Goal: Task Accomplishment & Management: Manage account settings

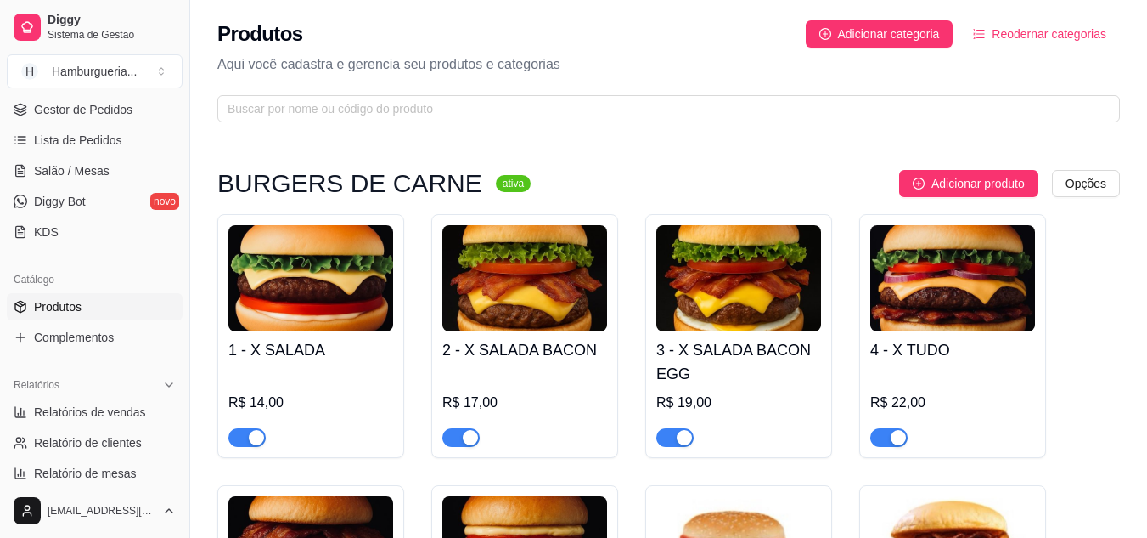
scroll to position [255, 0]
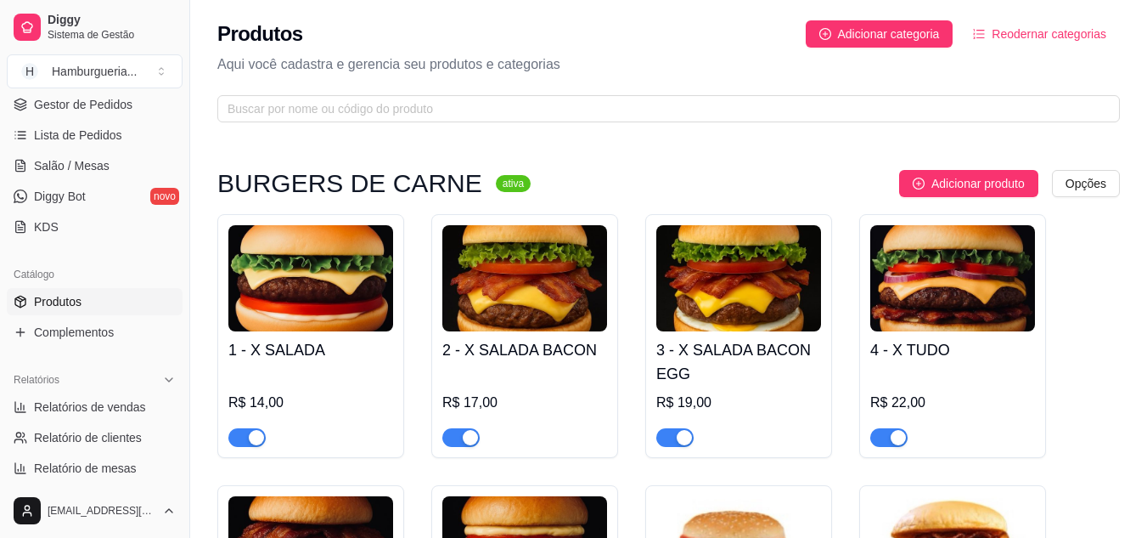
click at [124, 307] on link "Produtos" at bounding box center [95, 301] width 176 height 27
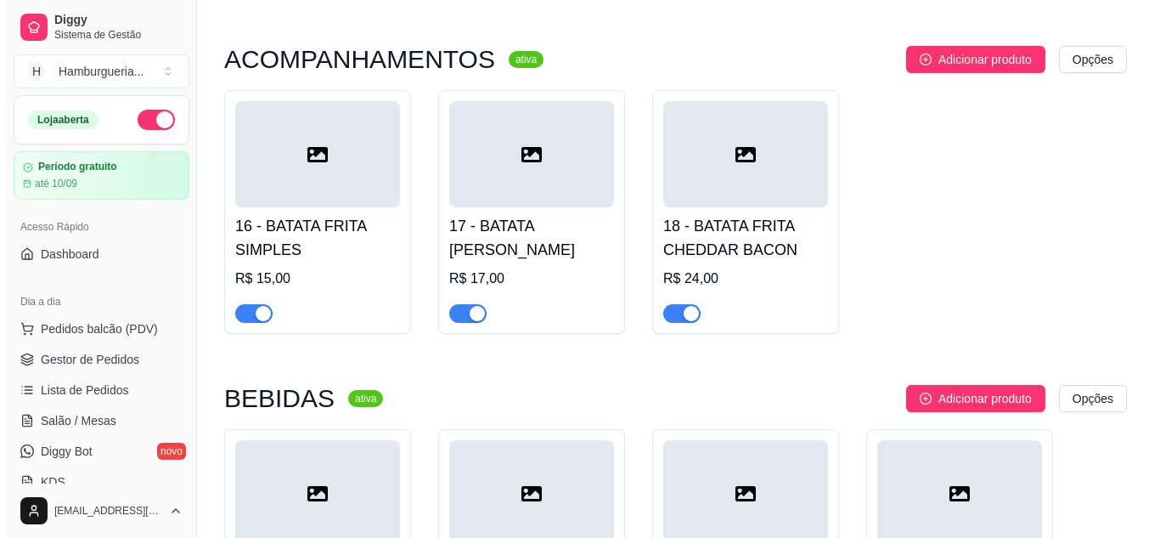
scroll to position [2293, 0]
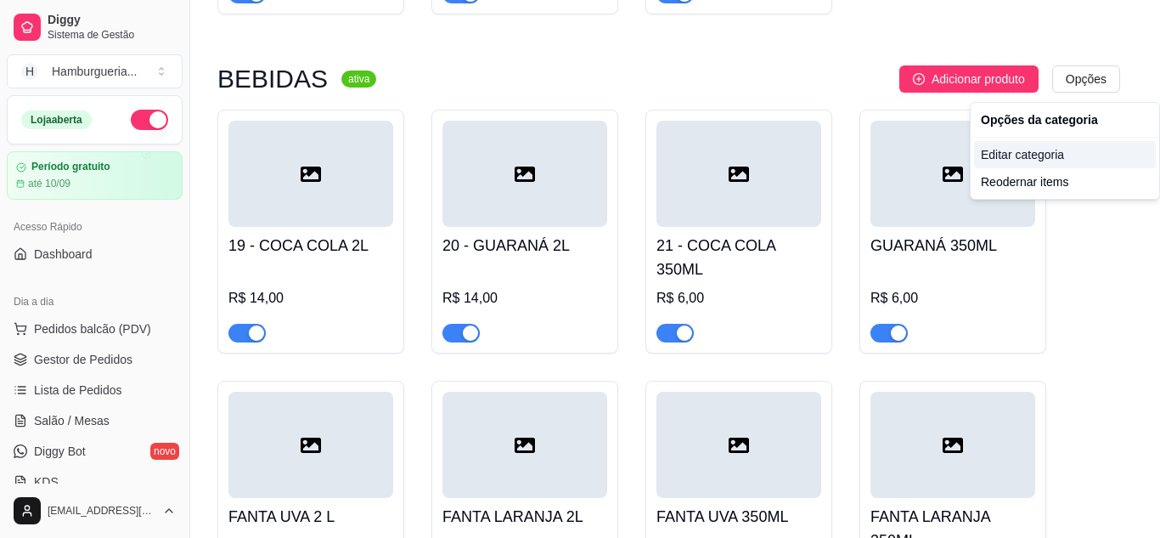
click at [1068, 157] on div "Editar categoria" at bounding box center [1065, 154] width 182 height 27
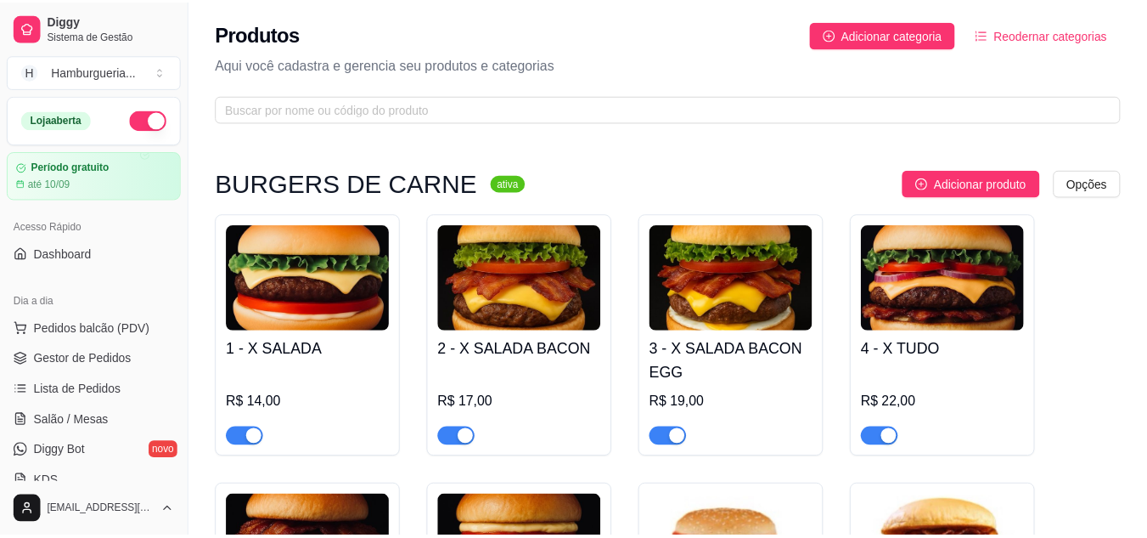
scroll to position [2110, 0]
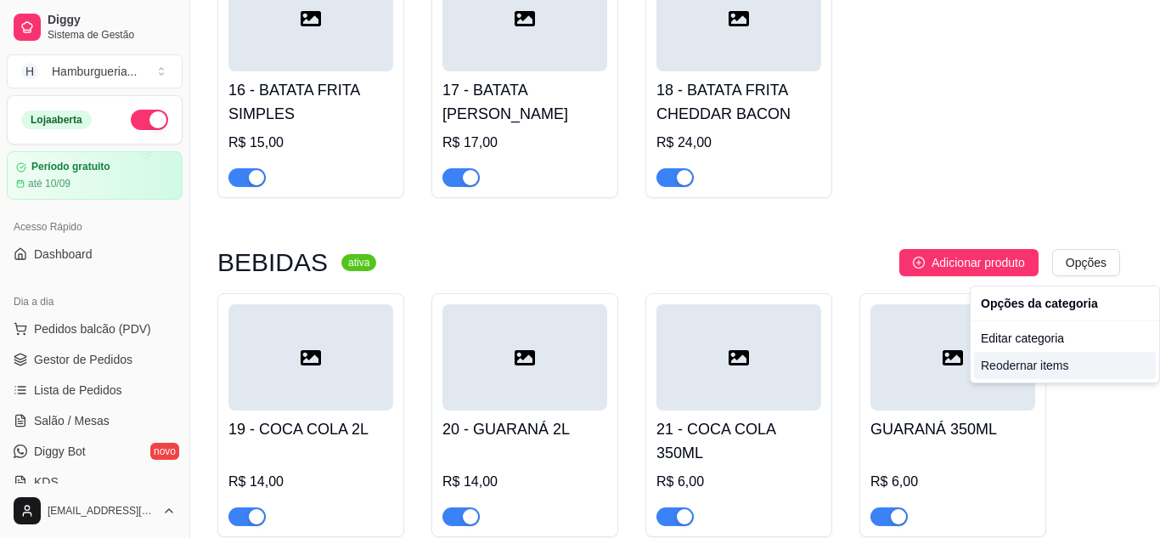
click at [1038, 373] on div "Reodernar items" at bounding box center [1065, 365] width 182 height 27
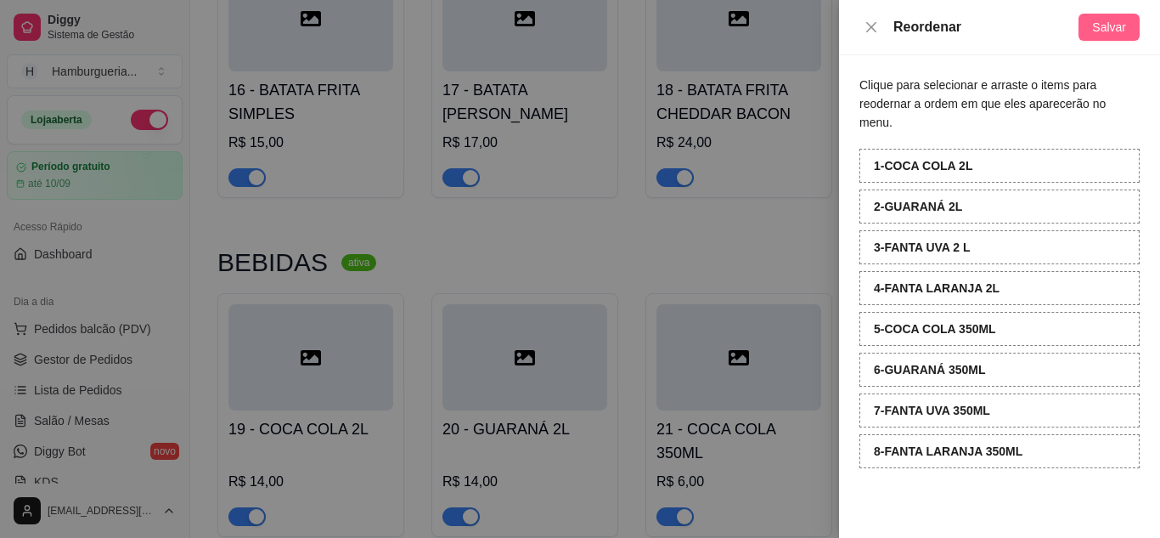
click at [1102, 27] on span "Salvar" at bounding box center [1109, 27] width 34 height 19
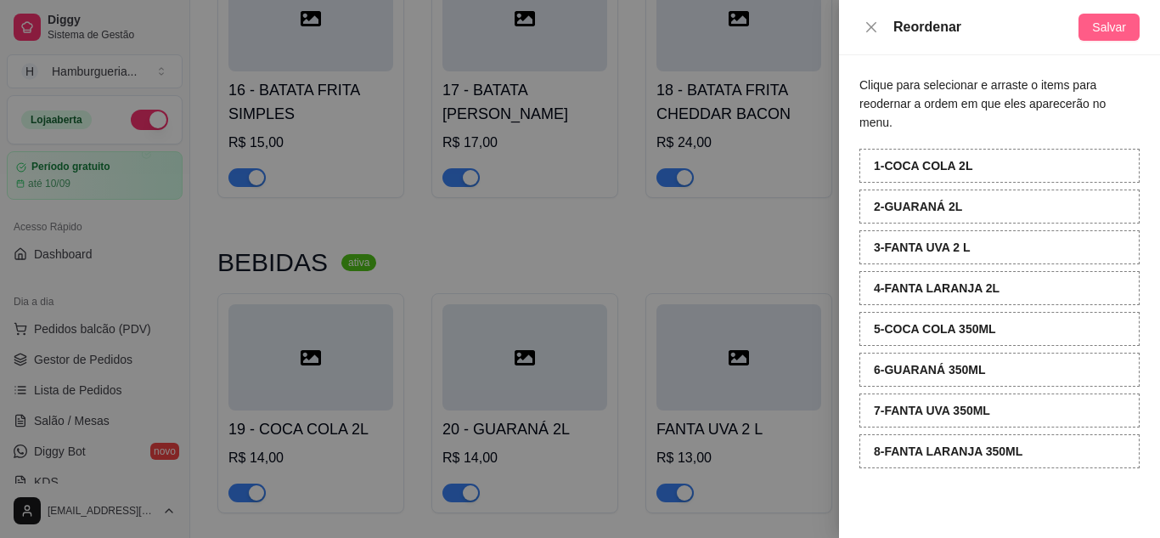
click at [1106, 14] on button "Salvar" at bounding box center [1109, 27] width 61 height 27
click at [867, 29] on icon "close" at bounding box center [872, 27] width 14 height 14
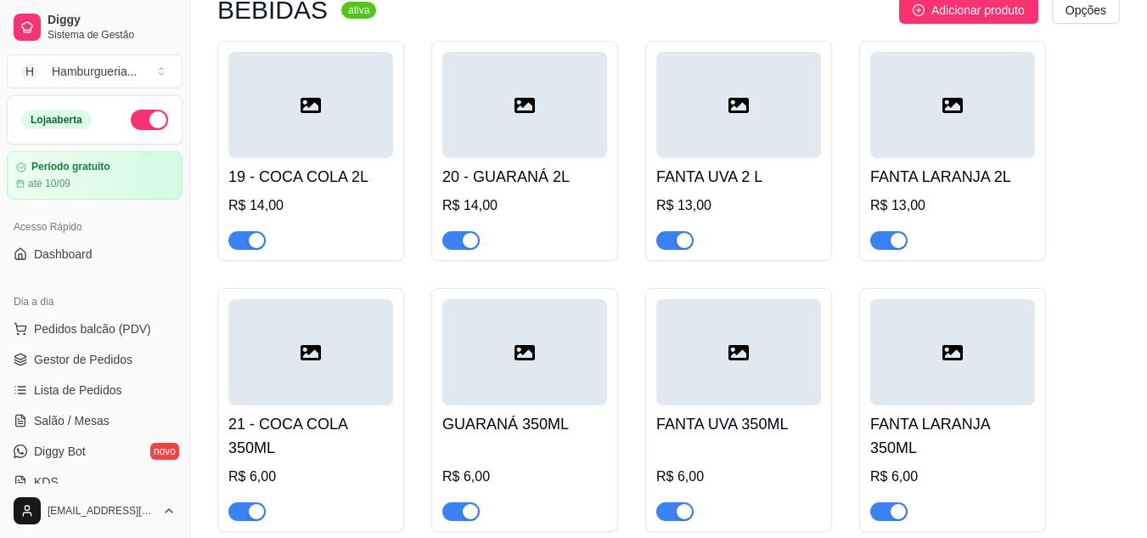
scroll to position [2365, 0]
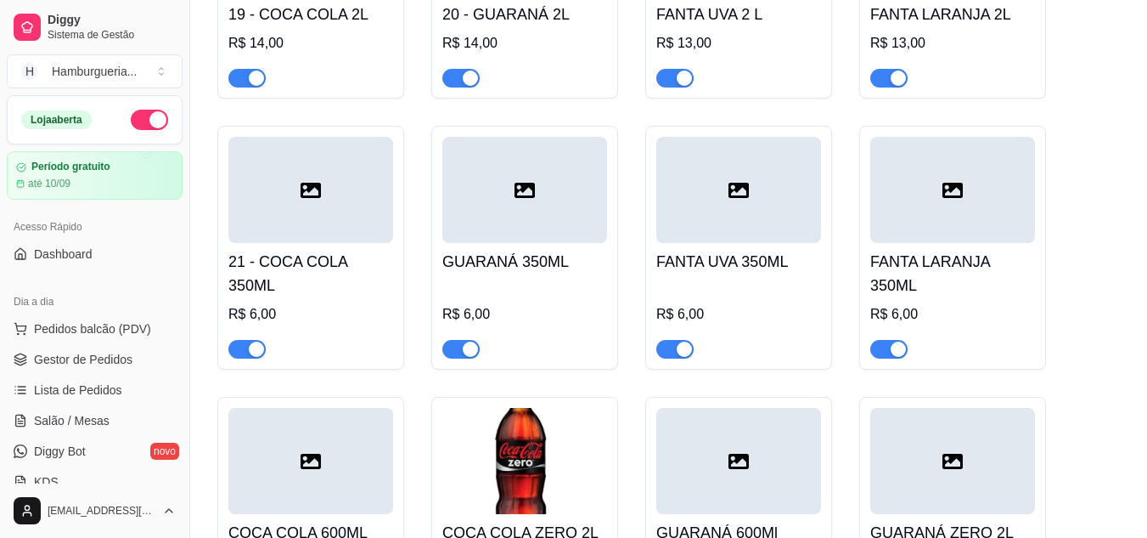
scroll to position [2293, 0]
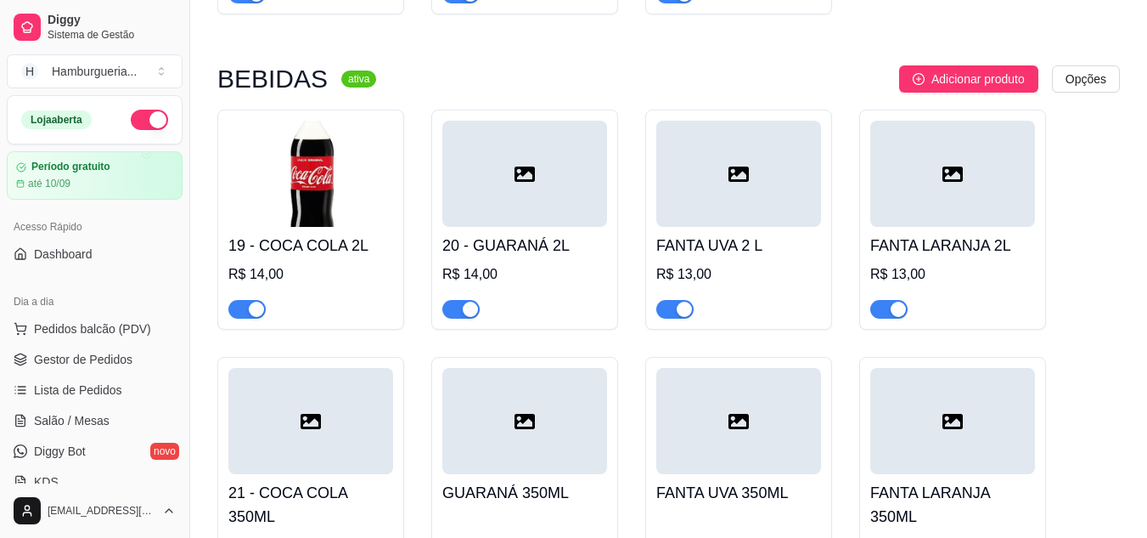
click at [329, 203] on img at bounding box center [310, 174] width 165 height 106
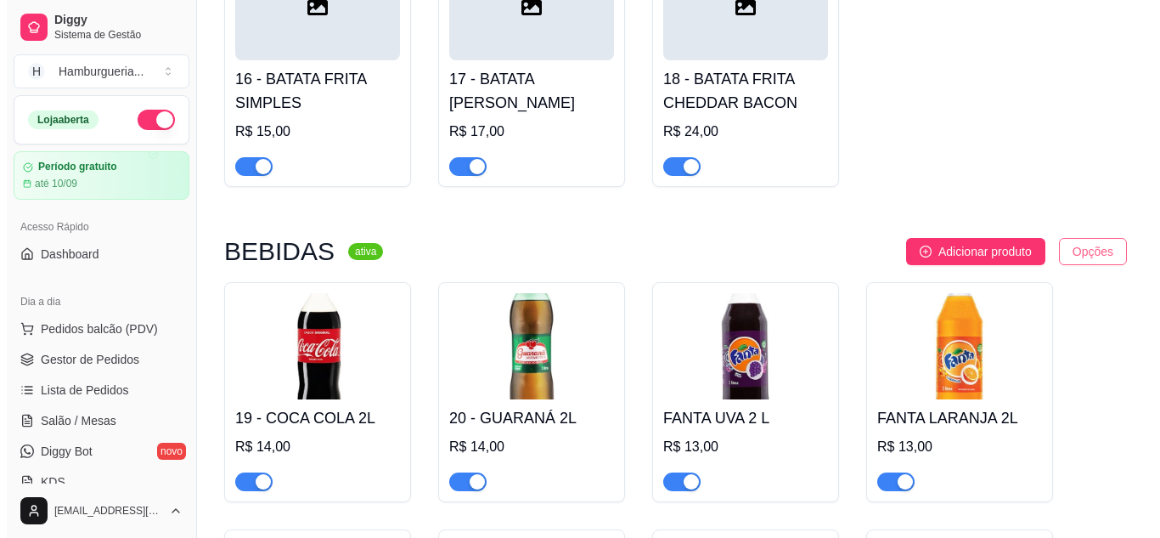
scroll to position [2122, 0]
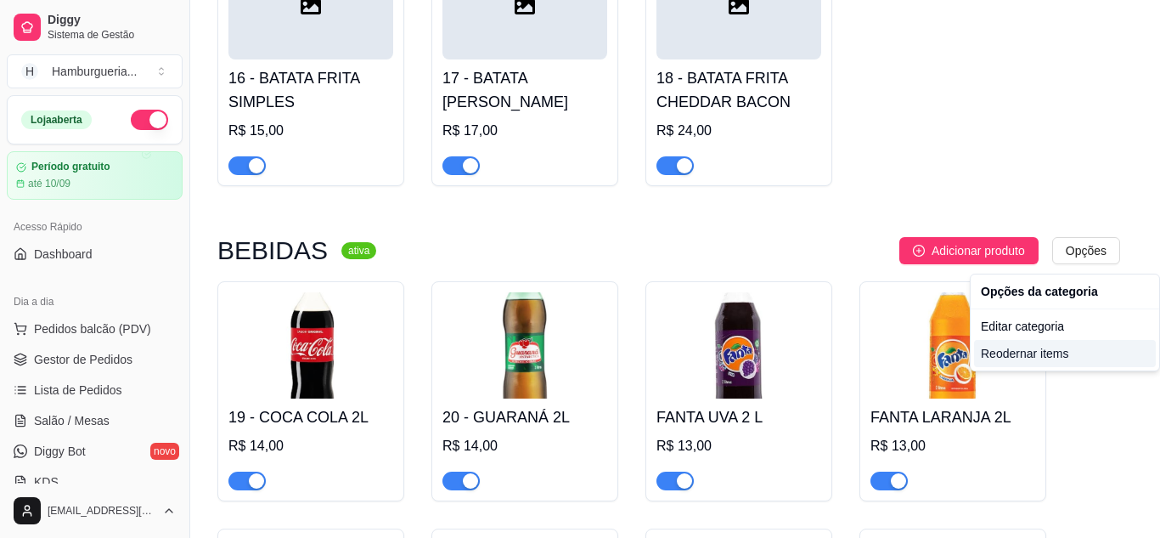
click at [1080, 359] on div "Reodernar items" at bounding box center [1065, 353] width 182 height 27
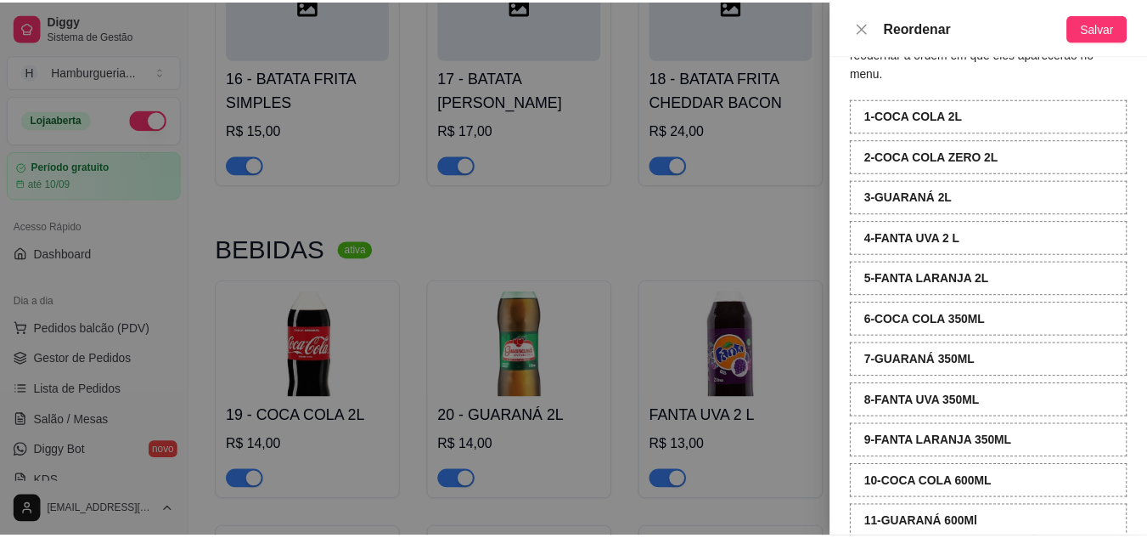
scroll to position [121, 0]
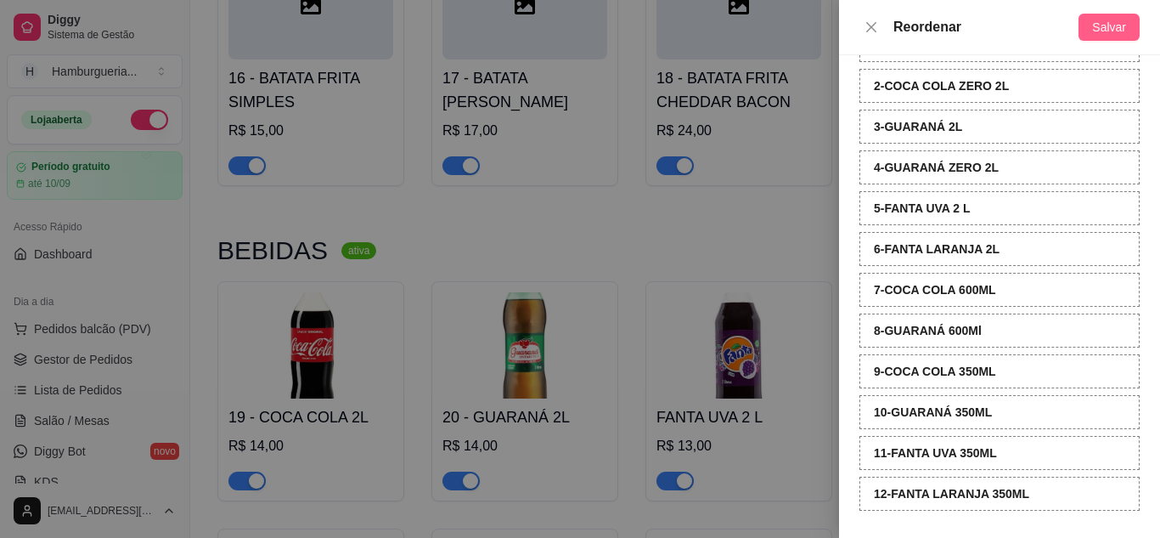
click at [1129, 30] on button "Salvar" at bounding box center [1109, 27] width 61 height 27
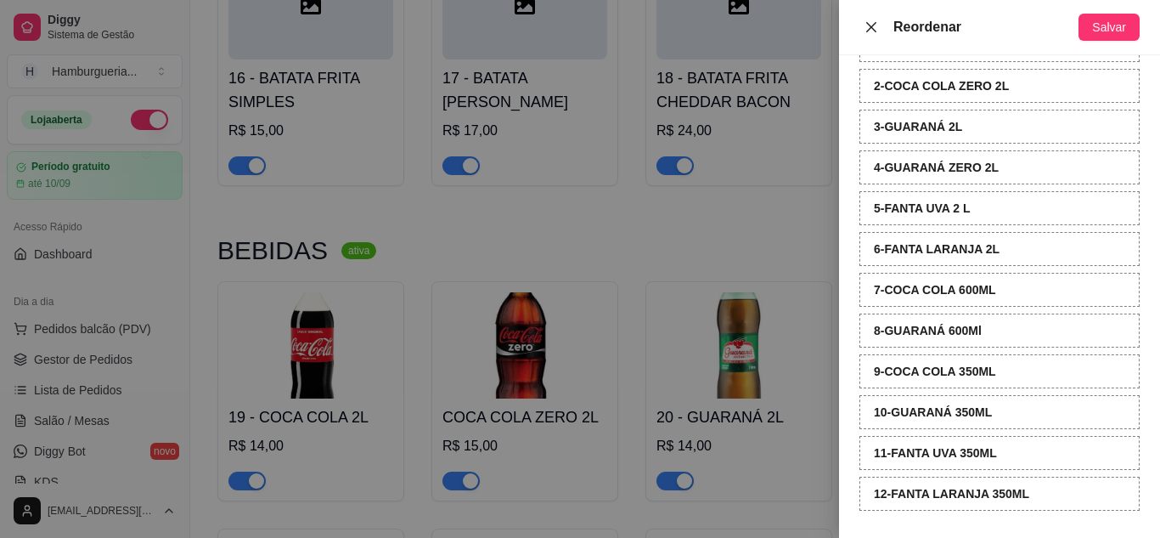
click at [866, 24] on icon "close" at bounding box center [872, 27] width 14 height 14
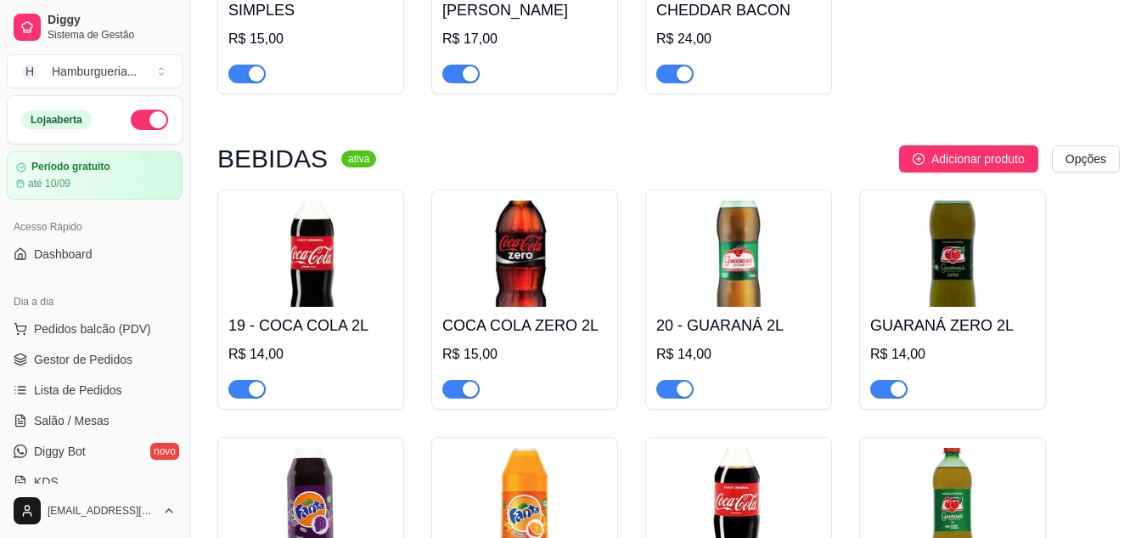
scroll to position [2461, 0]
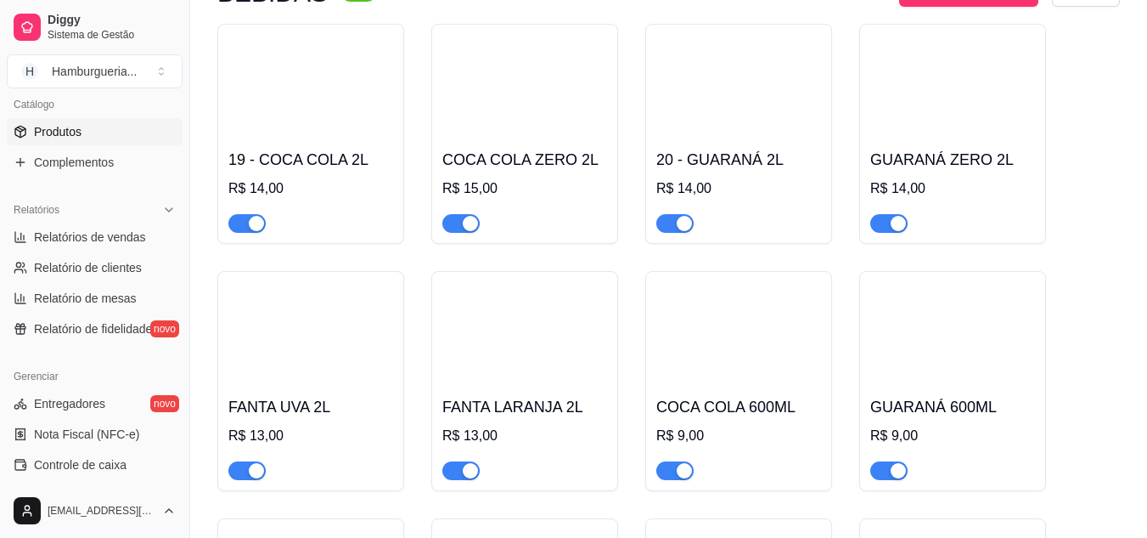
scroll to position [2698, 0]
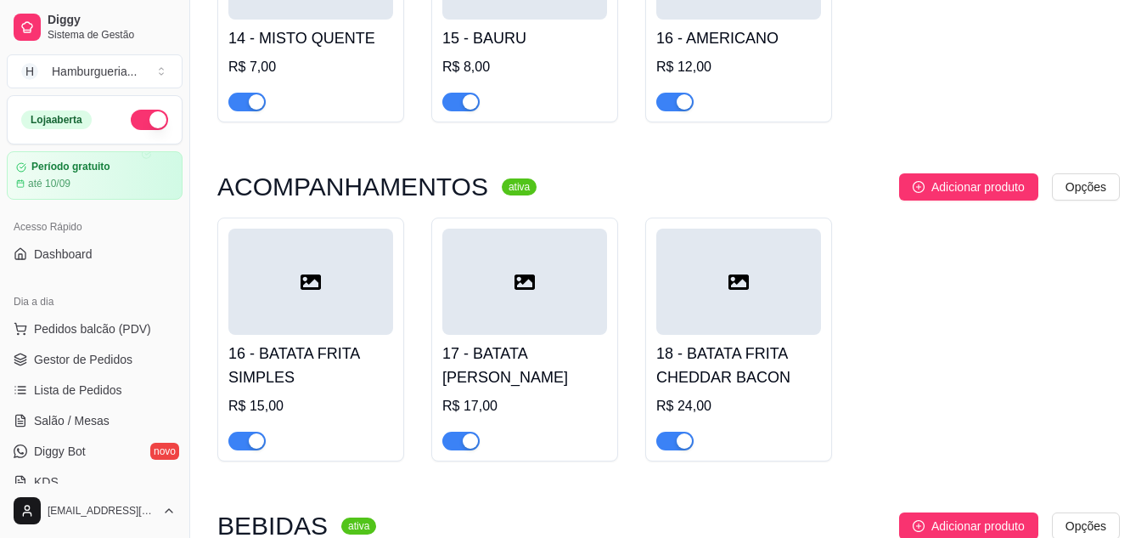
scroll to position [3353, 0]
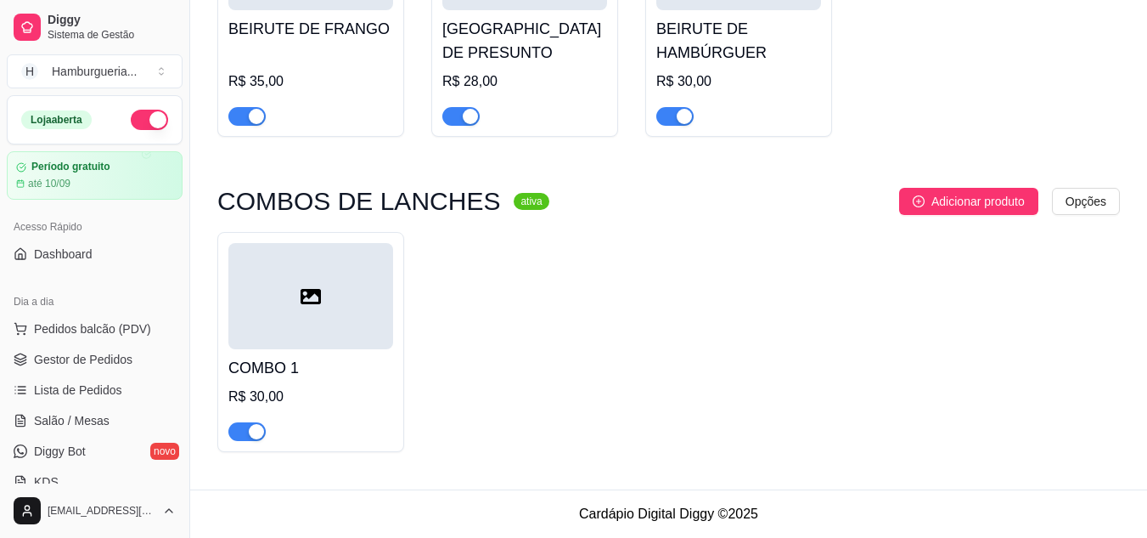
click at [307, 347] on div at bounding box center [310, 296] width 165 height 106
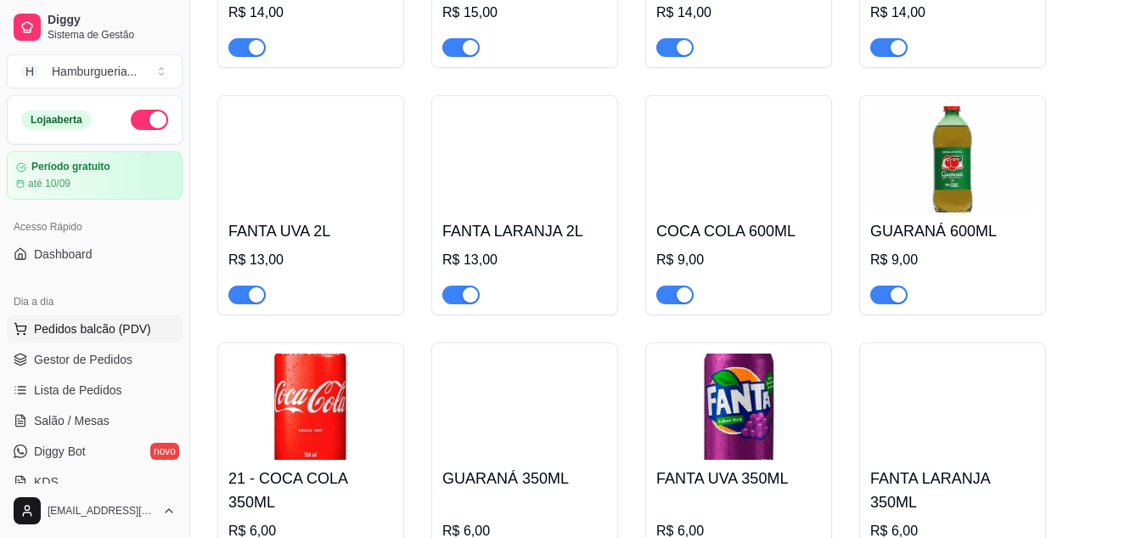
scroll to position [2249, 0]
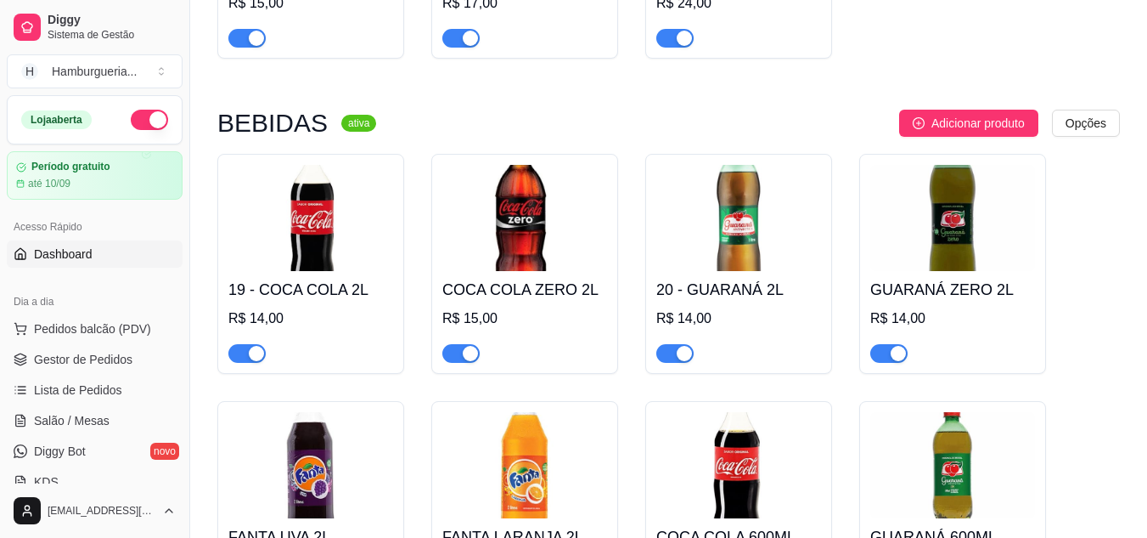
click at [102, 257] on link "Dashboard" at bounding box center [95, 253] width 176 height 27
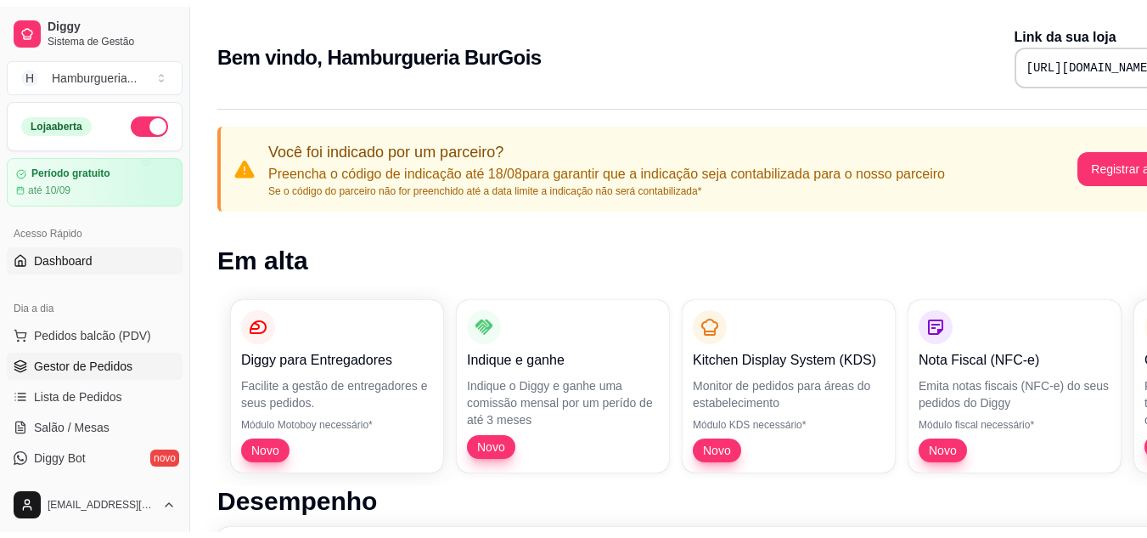
scroll to position [255, 0]
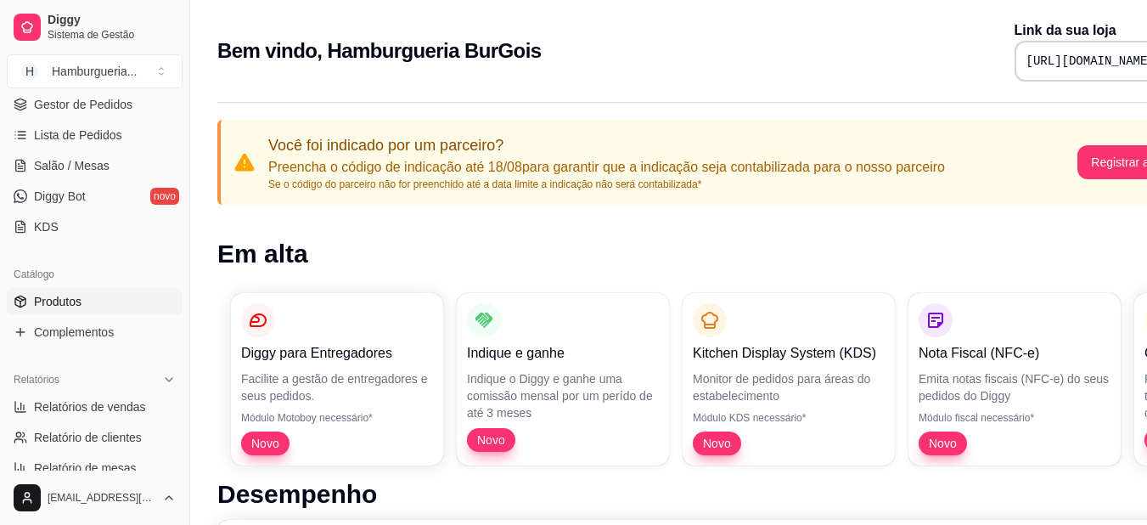
click at [106, 312] on link "Produtos" at bounding box center [95, 301] width 176 height 27
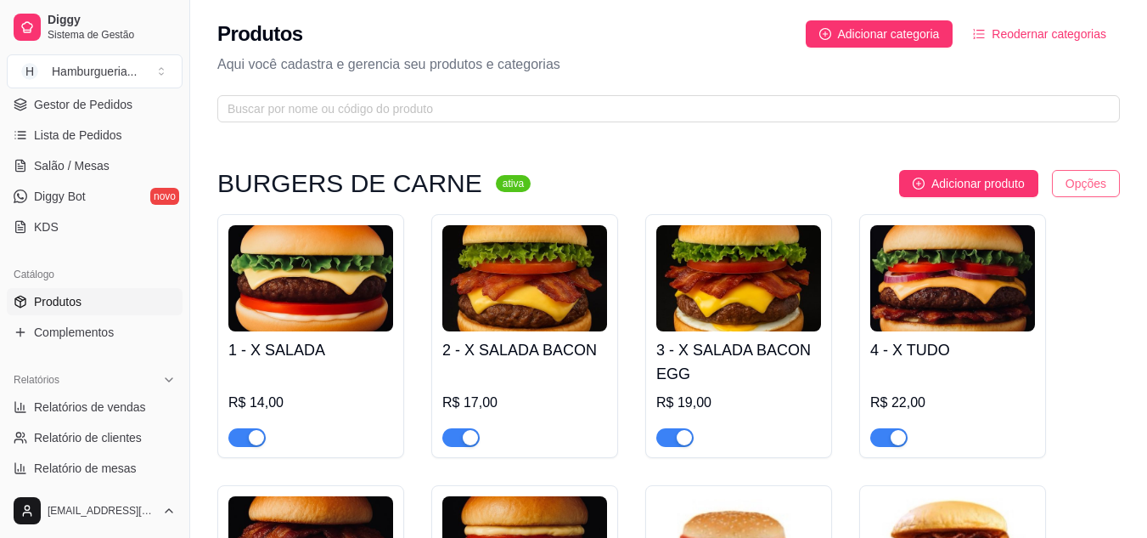
click at [1071, 183] on html "Diggy Sistema de Gestão H Hamburgueria ... Loja aberta Período gratuito até 10/…" at bounding box center [573, 269] width 1147 height 538
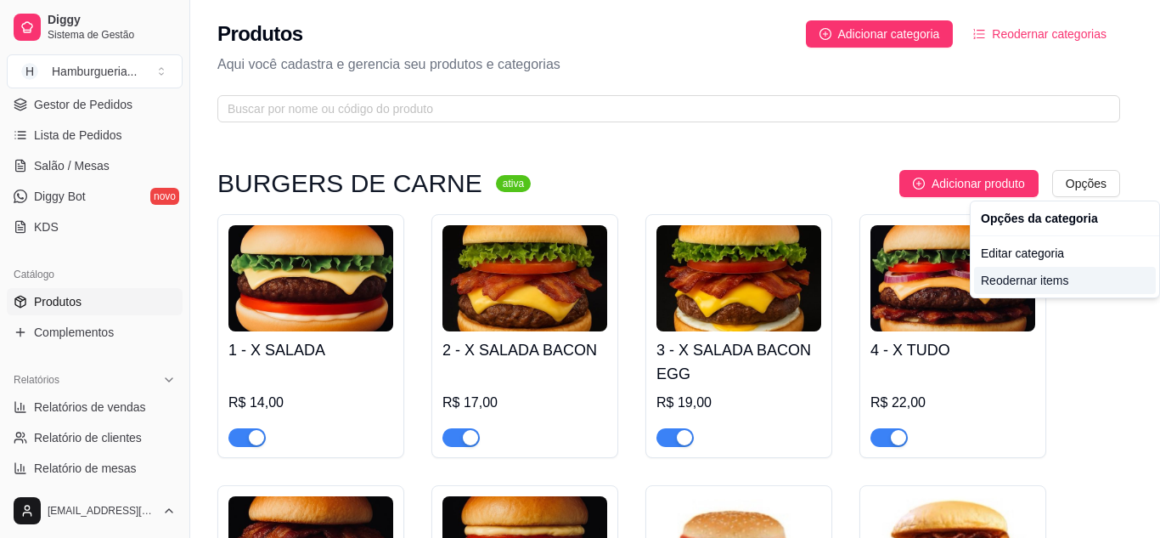
click at [1017, 281] on div "Reodernar items" at bounding box center [1065, 280] width 182 height 27
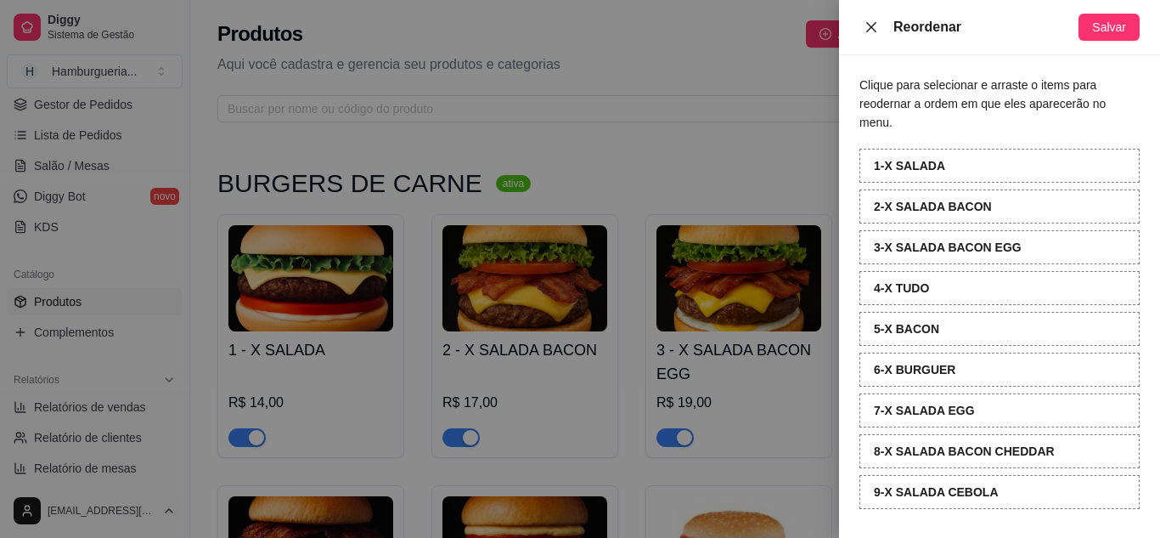
click at [877, 25] on icon "close" at bounding box center [872, 27] width 14 height 14
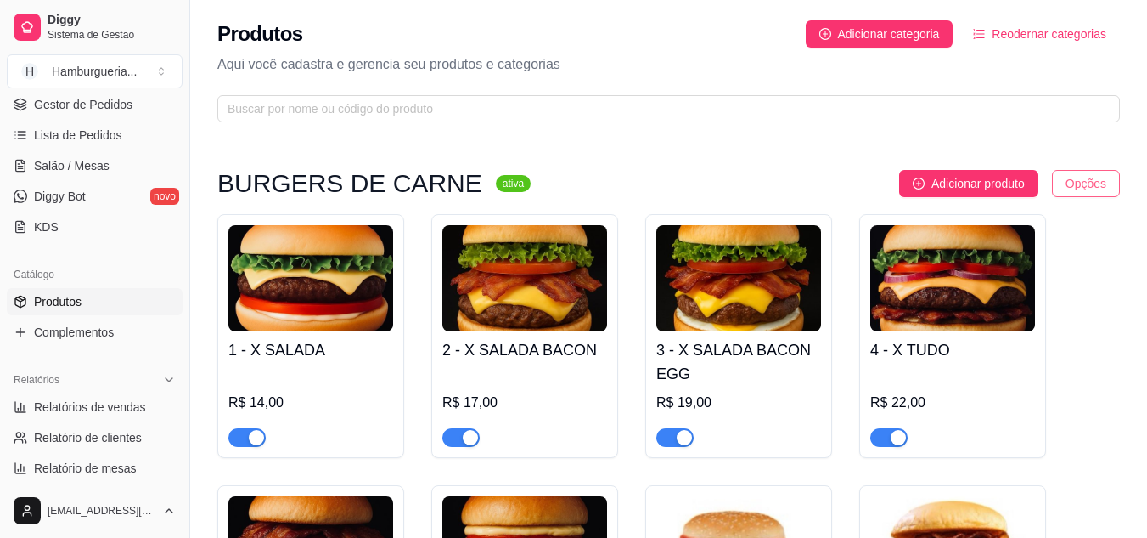
click at [1091, 182] on html "Diggy Sistema de Gestão H Hamburgueria ... Loja aberta Período gratuito até 10/…" at bounding box center [573, 269] width 1147 height 538
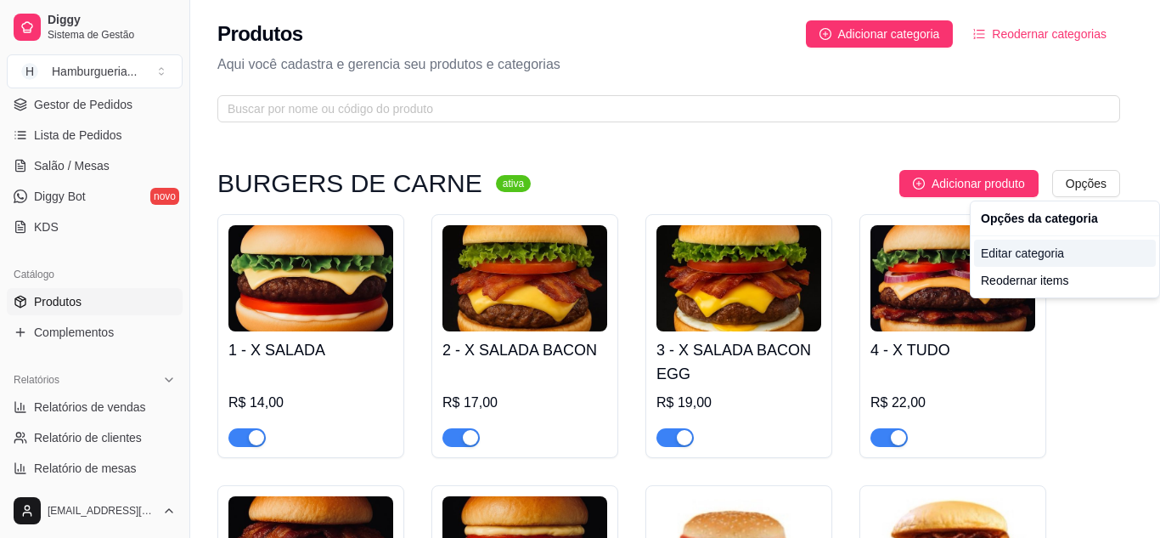
click at [1049, 254] on div "Editar categoria" at bounding box center [1065, 253] width 182 height 27
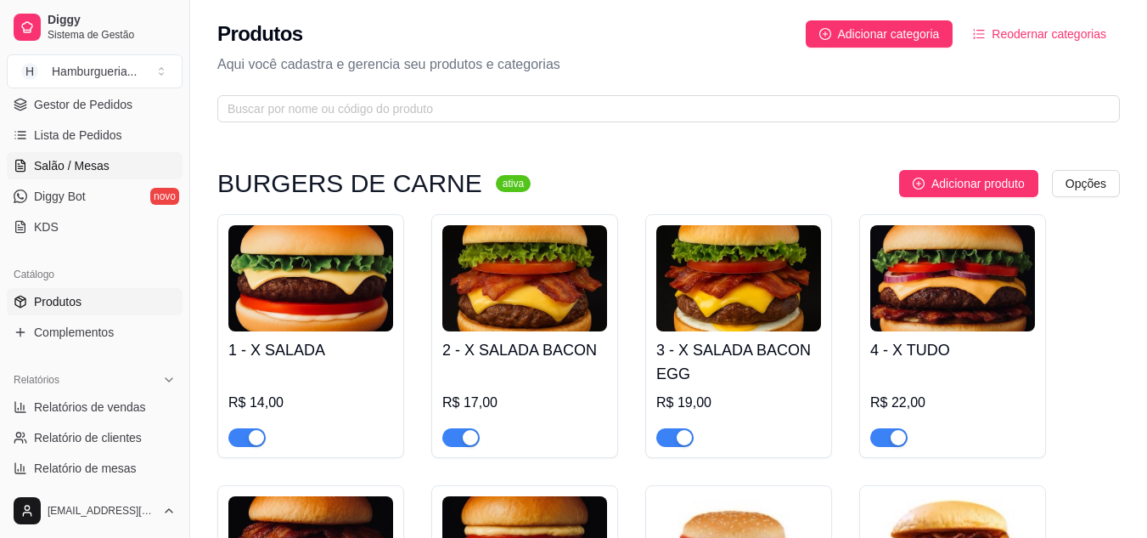
click at [109, 160] on link "Salão / Mesas" at bounding box center [95, 165] width 176 height 27
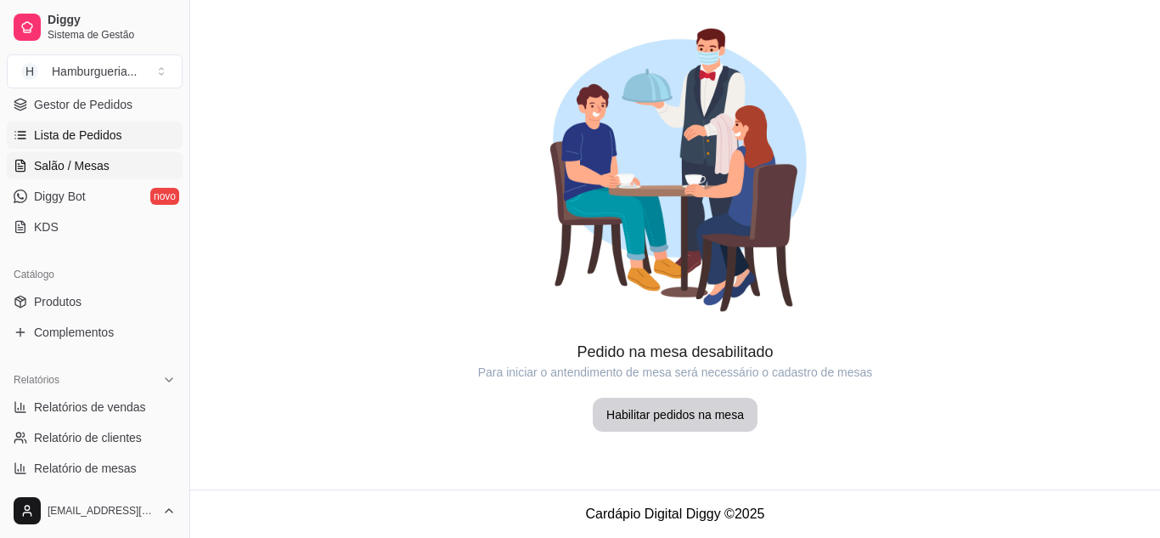
click at [90, 130] on span "Lista de Pedidos" at bounding box center [78, 135] width 88 height 17
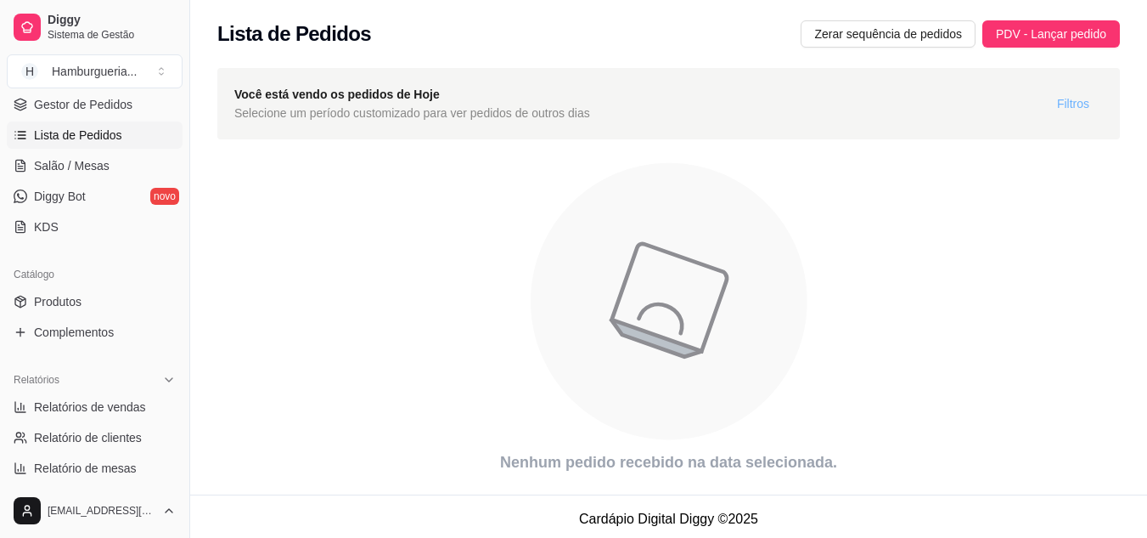
click at [1073, 101] on span "Filtros" at bounding box center [1073, 103] width 32 height 19
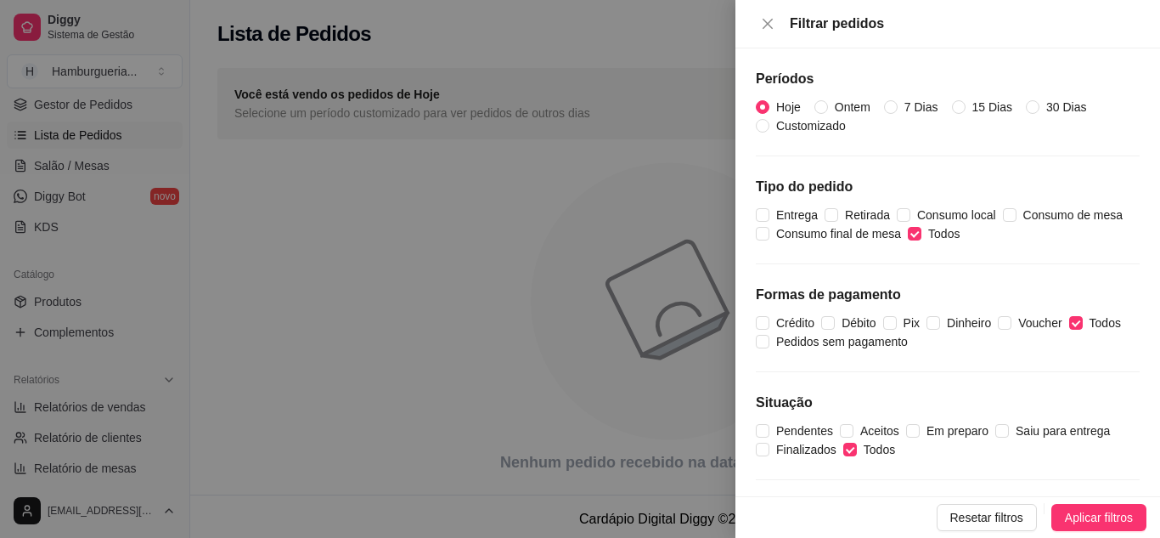
drag, startPoint x: 589, startPoint y: 311, endPoint x: 636, endPoint y: 312, distance: 46.7
click at [590, 311] on div at bounding box center [580, 269] width 1160 height 538
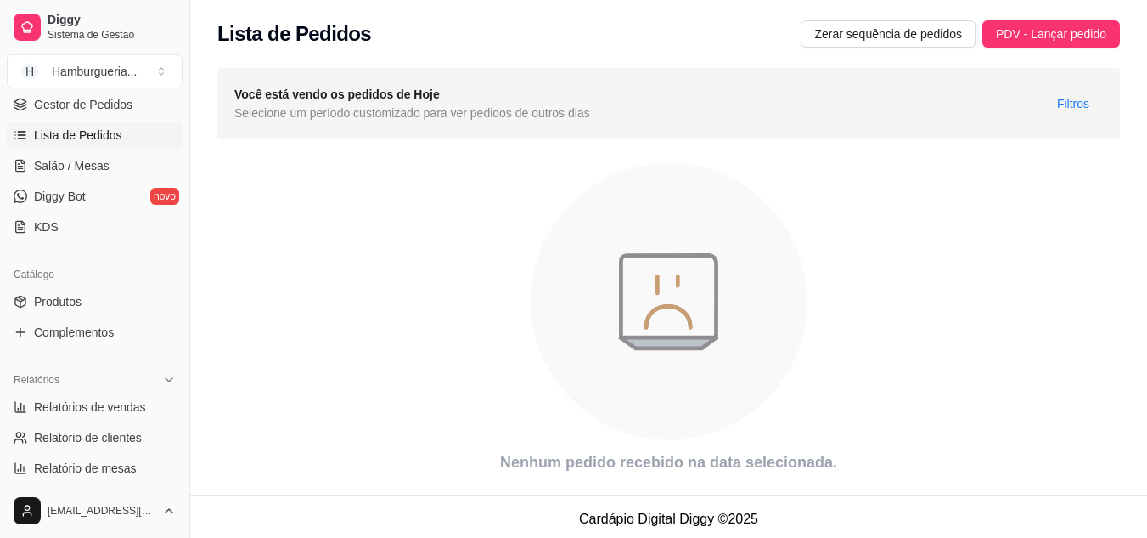
scroll to position [5, 0]
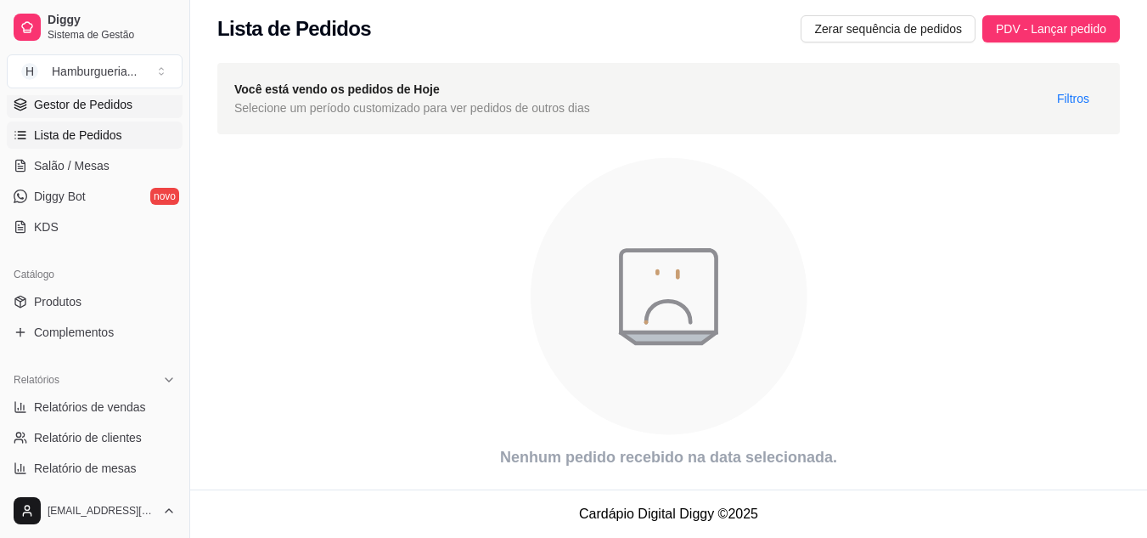
click at [99, 108] on span "Gestor de Pedidos" at bounding box center [83, 104] width 99 height 17
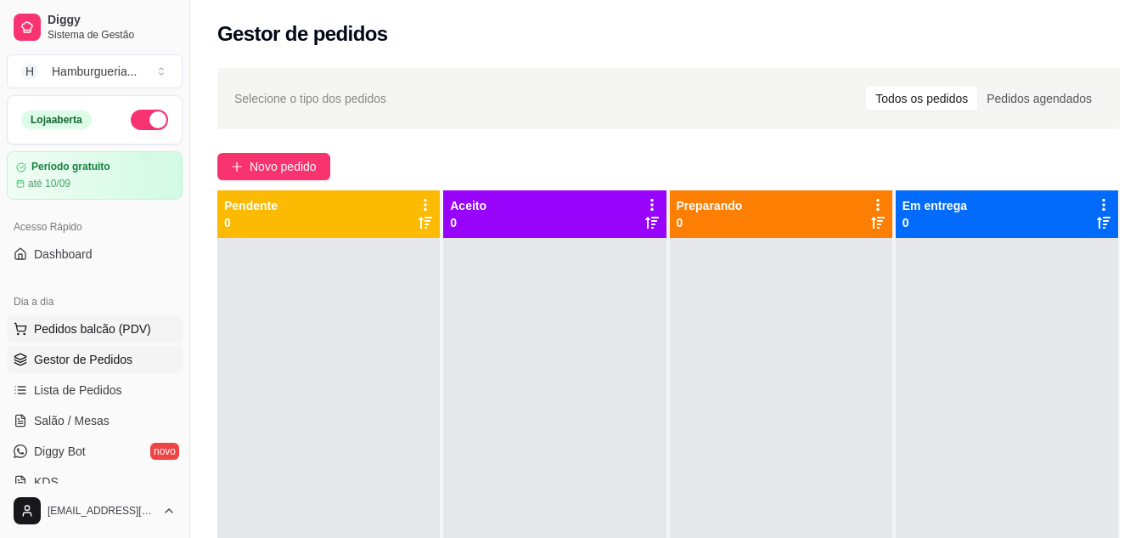
click at [105, 329] on span "Pedidos balcão (PDV)" at bounding box center [92, 328] width 117 height 17
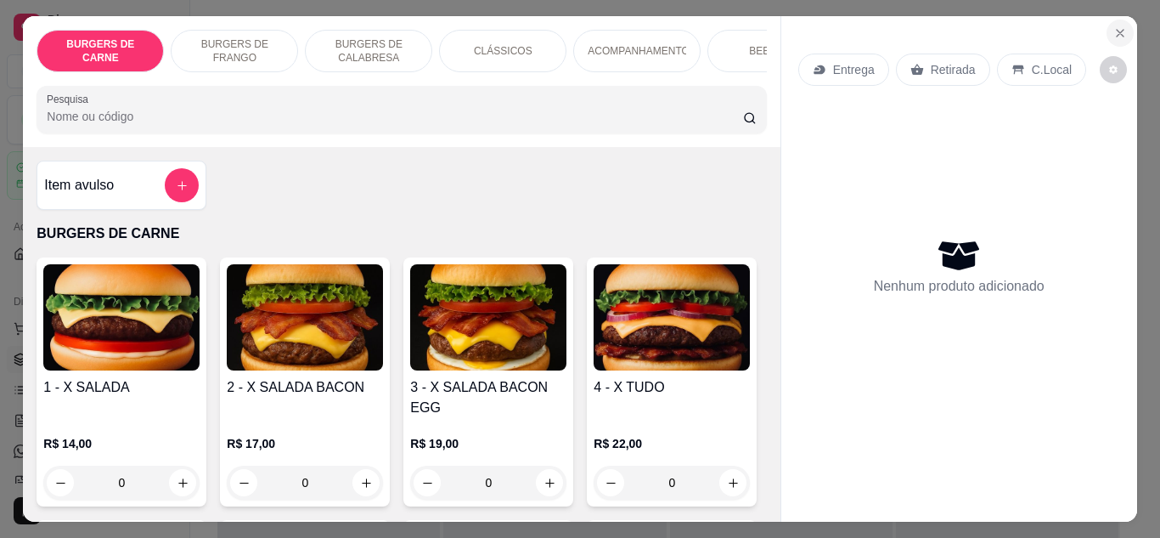
click at [1114, 28] on icon "Close" at bounding box center [1121, 33] width 14 height 14
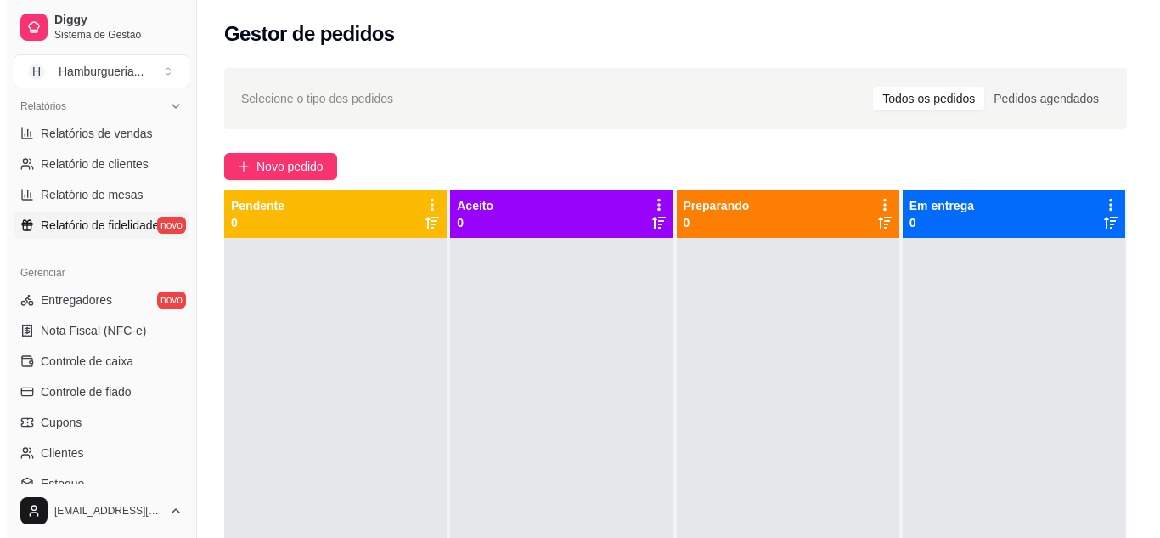
scroll to position [510, 0]
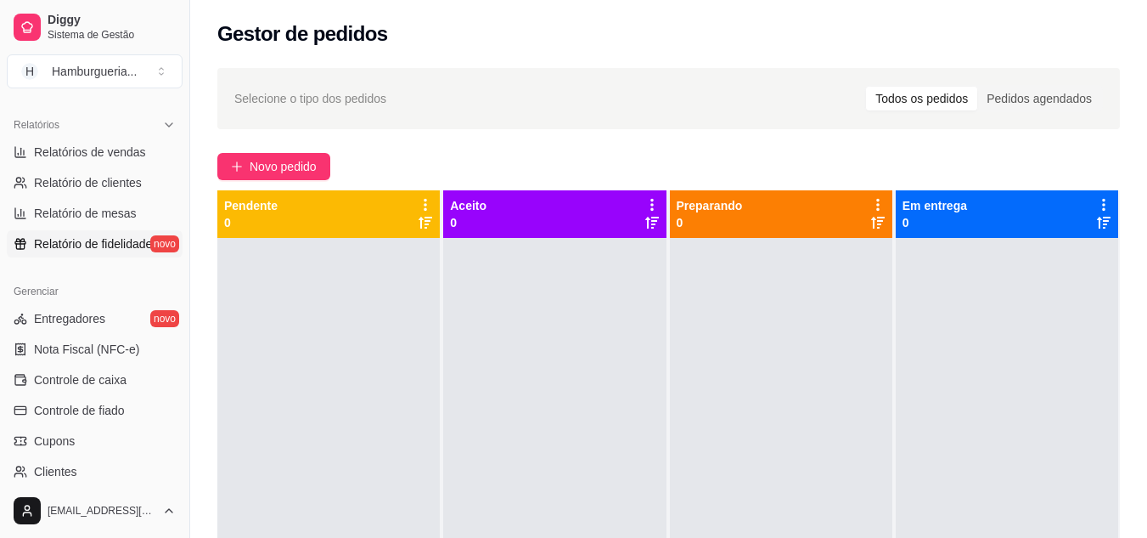
click at [132, 256] on link "Relatório de fidelidade novo" at bounding box center [95, 243] width 176 height 27
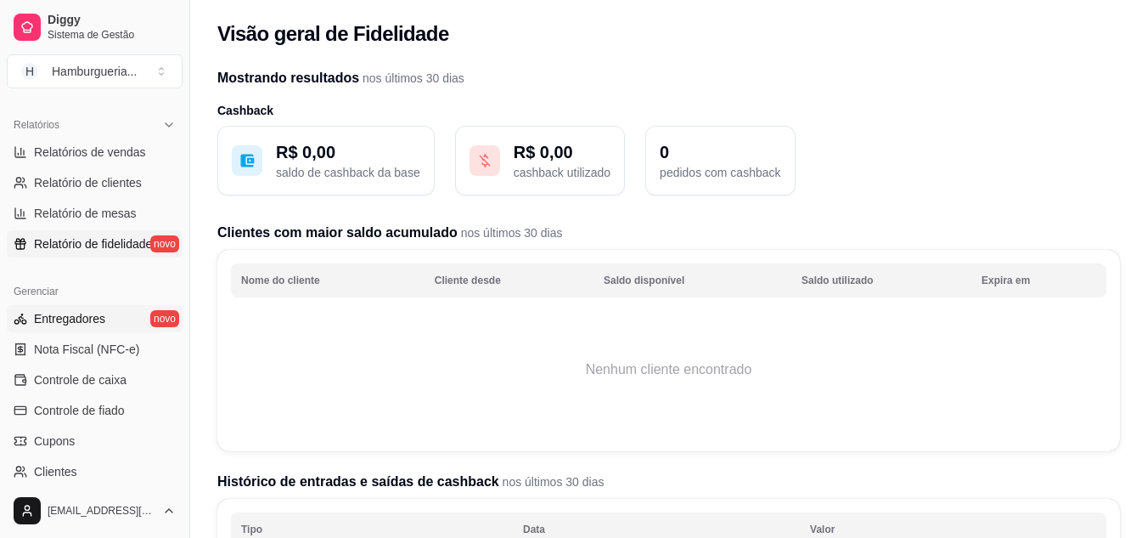
click at [115, 312] on link "Entregadores novo" at bounding box center [95, 318] width 176 height 27
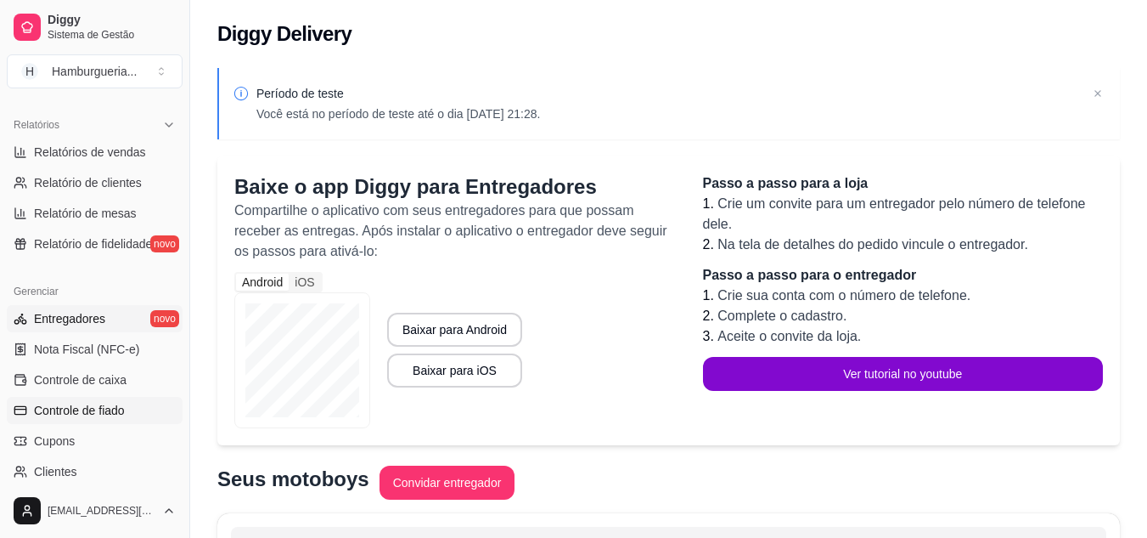
click at [100, 413] on span "Controle de fiado" at bounding box center [79, 410] width 91 height 17
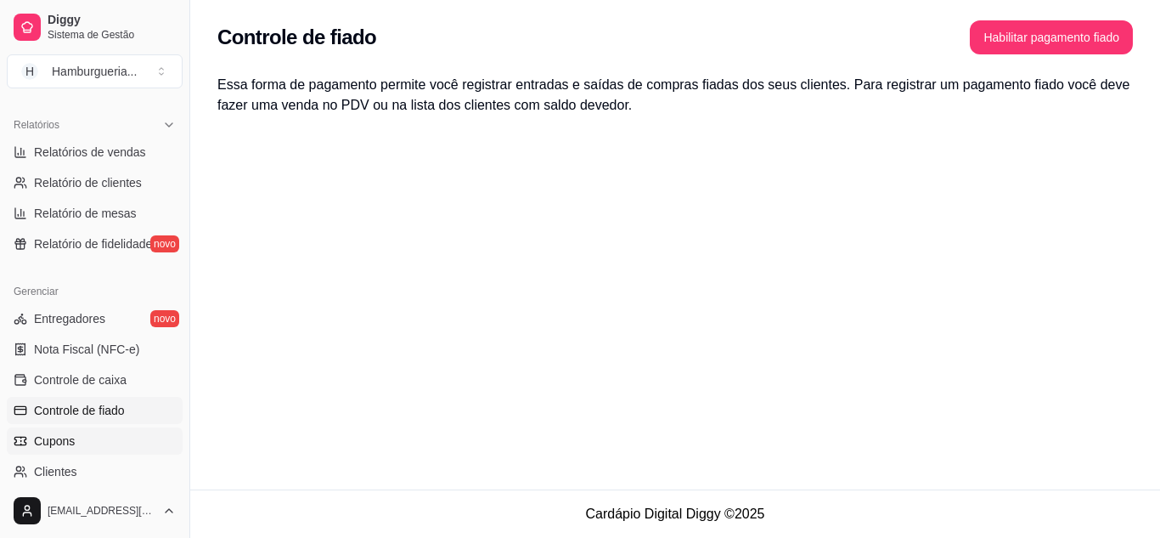
click at [87, 450] on link "Cupons" at bounding box center [95, 440] width 176 height 27
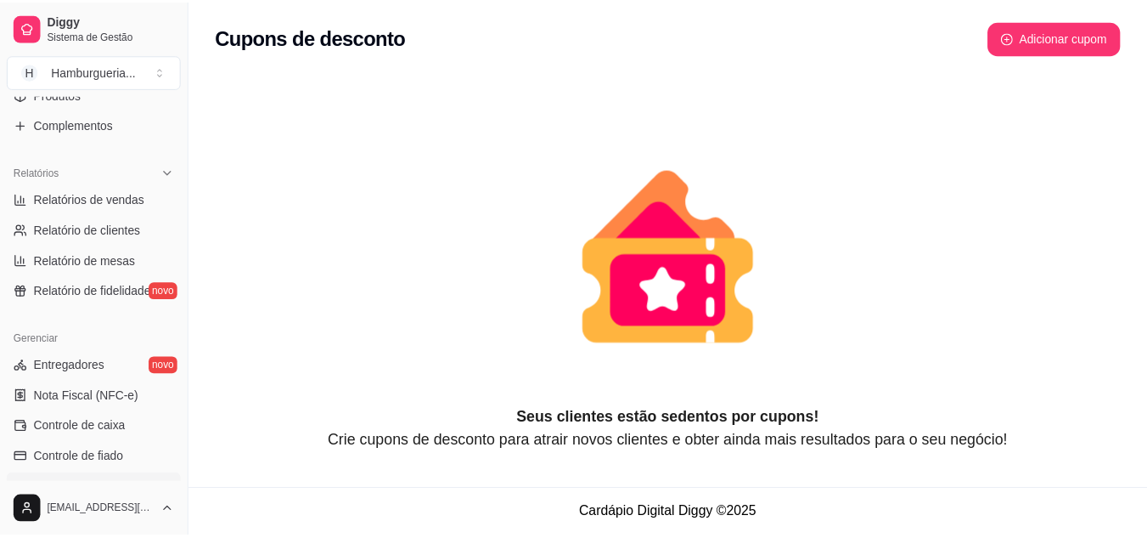
scroll to position [345, 0]
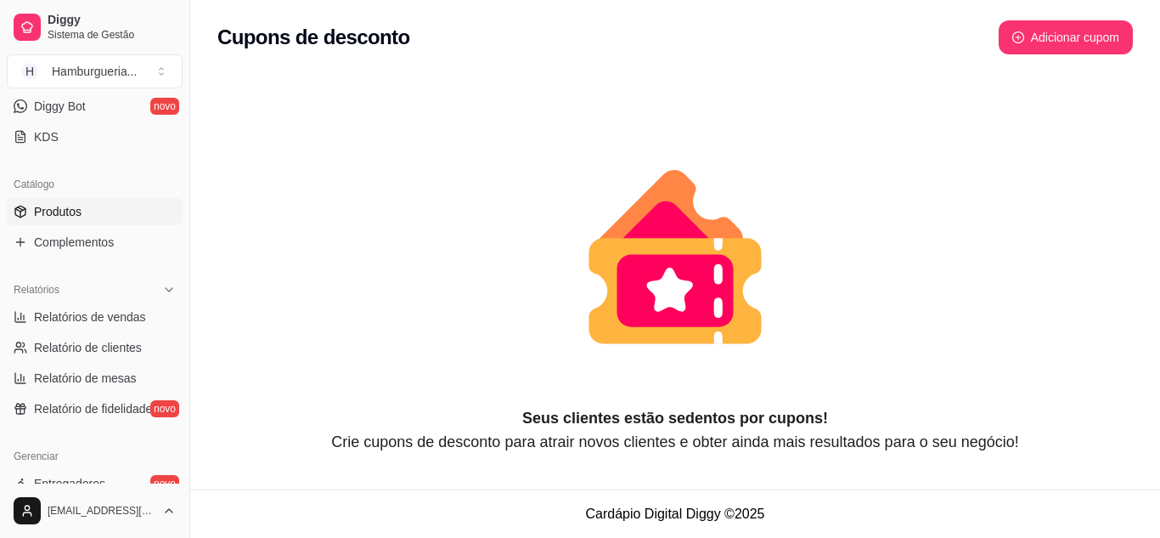
drag, startPoint x: 107, startPoint y: 194, endPoint x: 107, endPoint y: 206, distance: 12.7
click at [107, 204] on div "Catálogo Produtos Complementos" at bounding box center [94, 213] width 189 height 99
click at [104, 217] on link "Produtos" at bounding box center [95, 211] width 176 height 27
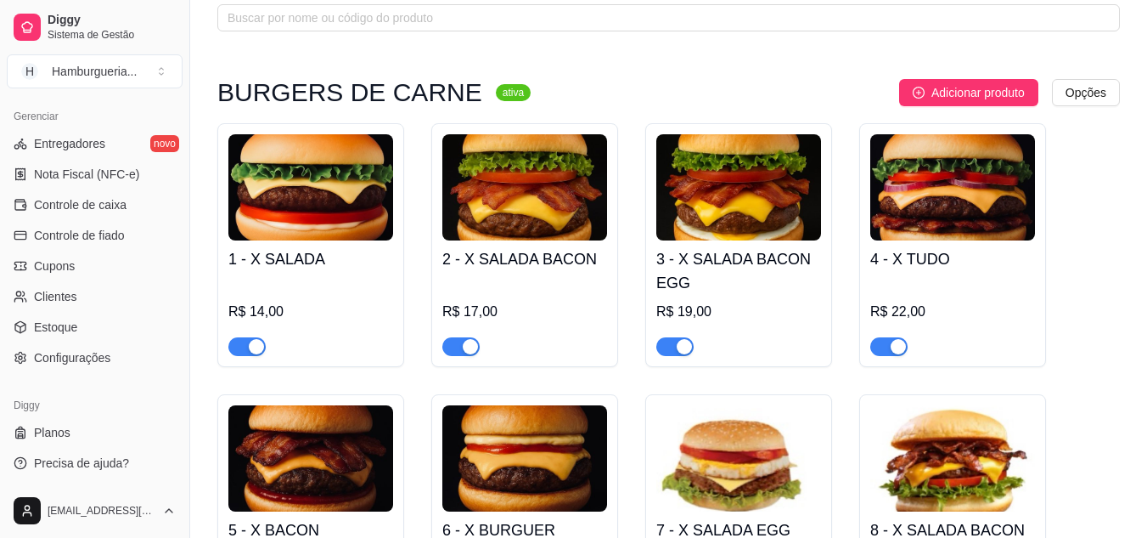
scroll to position [425, 0]
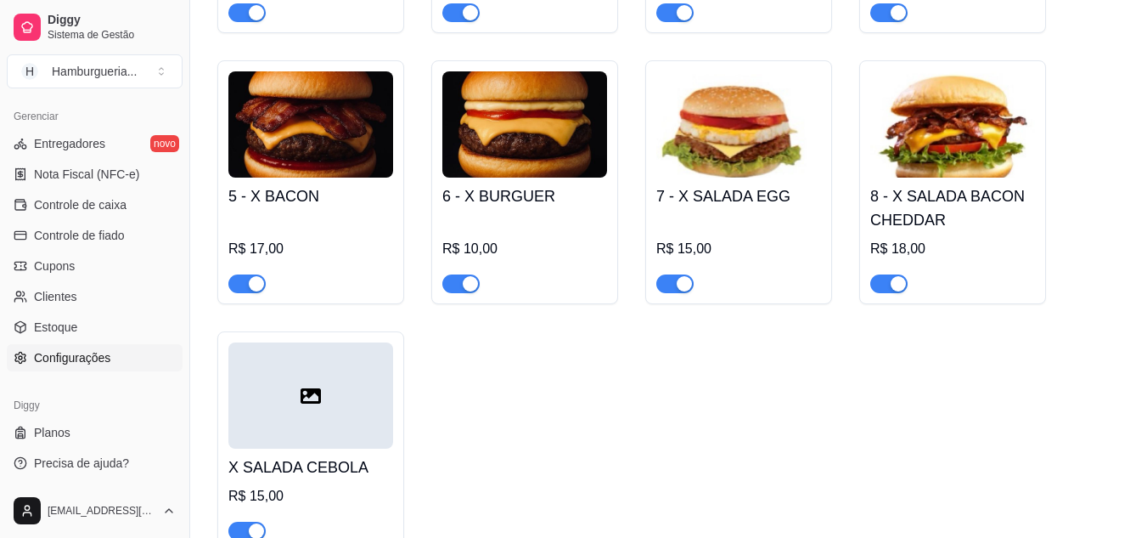
click at [104, 344] on link "Configurações" at bounding box center [95, 357] width 176 height 27
